Goal: Find specific page/section: Find specific page/section

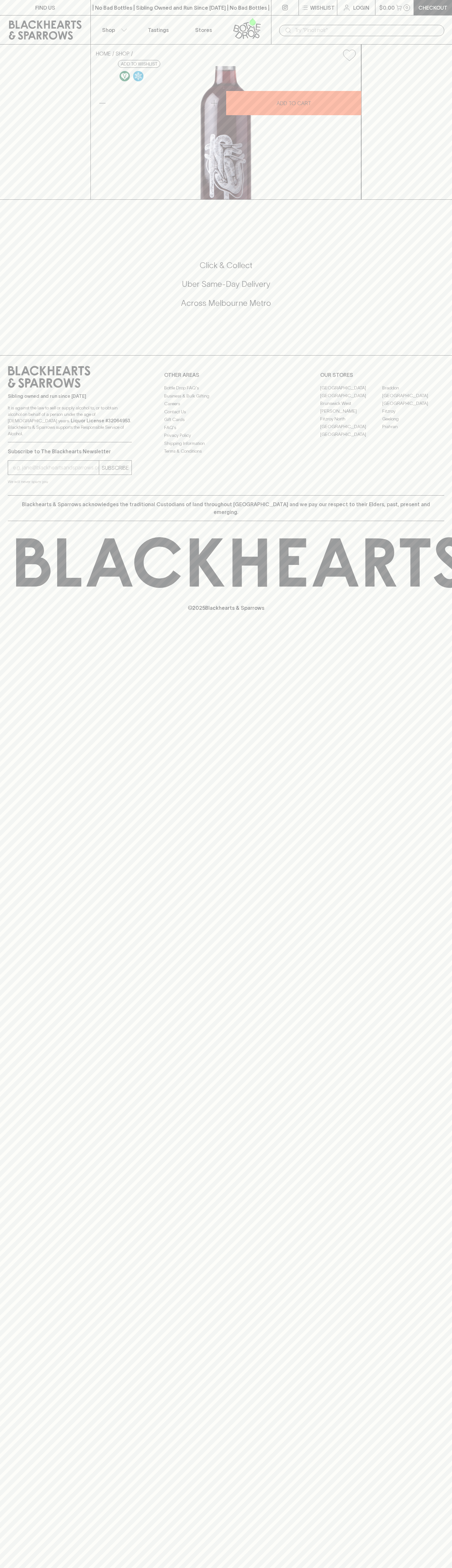
click at [88, 2] on link "FIND US" at bounding box center [45, 7] width 90 height 15
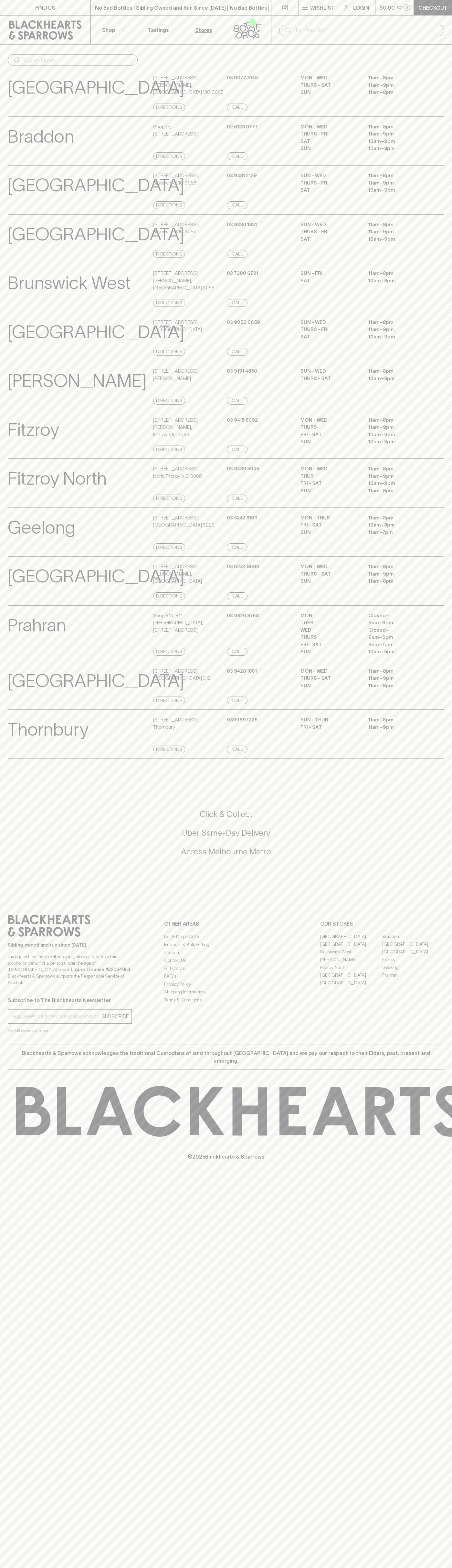
click at [425, 1102] on icon at bounding box center [415, 1111] width 30 height 48
click at [332, 1567] on html "FIND US | No Bad Bottles | Sibling Owned and Run Since [DATE] | No Bad Bottles …" at bounding box center [226, 784] width 452 height 1568
click at [1, 108] on div "[GEOGRAPHIC_DATA] View Store Details [STREET_ADDRESS][PERSON_NAME] Directions […" at bounding box center [226, 92] width 452 height 49
